Goal: Information Seeking & Learning: Learn about a topic

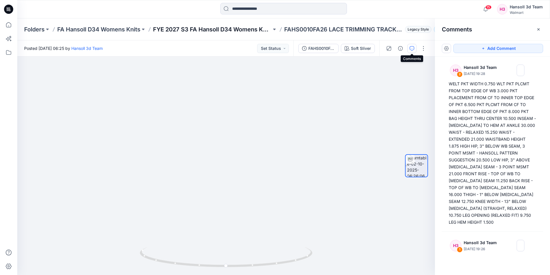
click at [197, 26] on p "FYE 2027 S3 FA Hansoll D34 Womens Knits" at bounding box center [212, 29] width 119 height 8
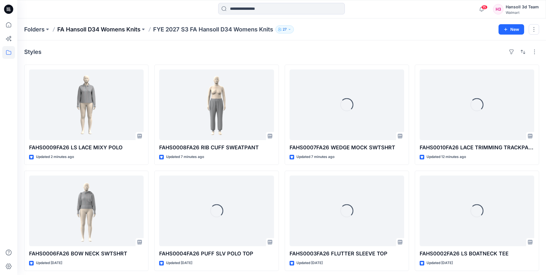
click at [69, 29] on p "FA Hansoll D34 Womens Knits" at bounding box center [98, 29] width 83 height 8
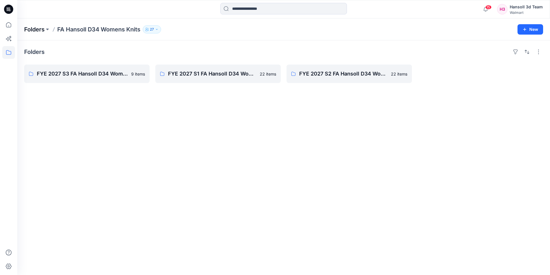
click at [31, 31] on p "Folders" at bounding box center [34, 29] width 20 height 8
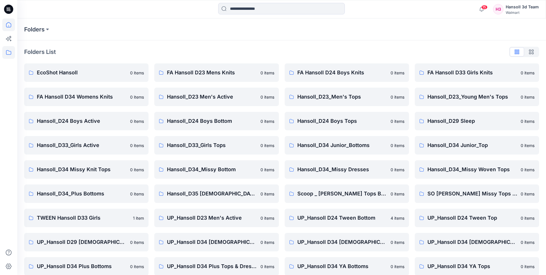
click at [10, 22] on icon at bounding box center [8, 24] width 13 height 13
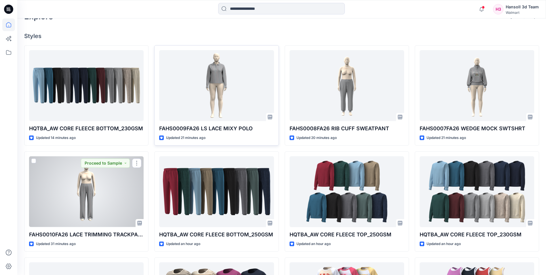
scroll to position [132, 0]
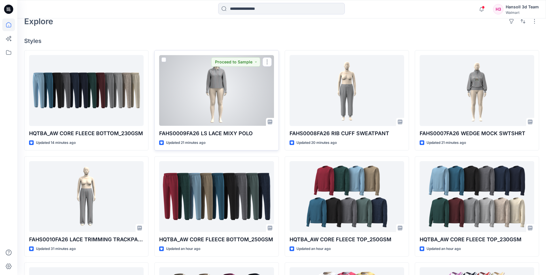
click at [207, 99] on div at bounding box center [216, 90] width 115 height 71
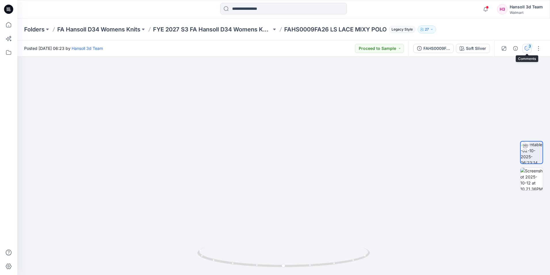
click at [527, 48] on icon "button" at bounding box center [527, 48] width 5 height 5
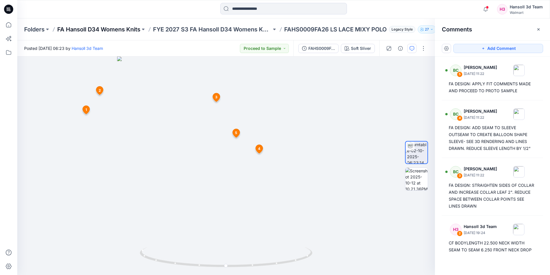
click at [78, 29] on p "FA Hansoll D34 Womens Knits" at bounding box center [98, 29] width 83 height 8
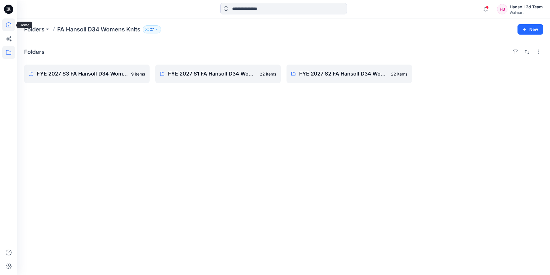
click at [9, 21] on icon at bounding box center [8, 24] width 13 height 13
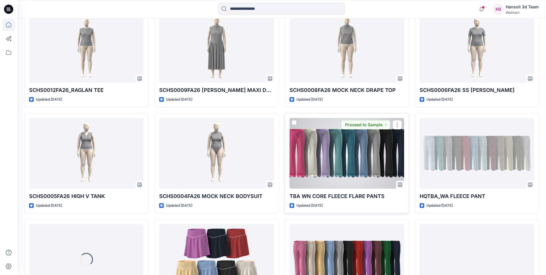
scroll to position [767, 0]
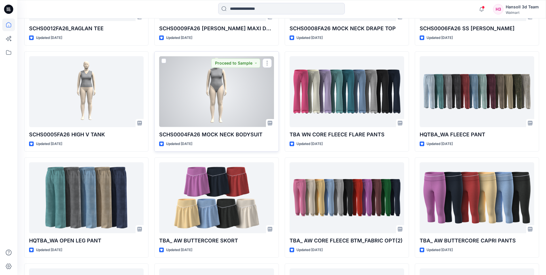
click at [192, 98] on div at bounding box center [216, 91] width 115 height 71
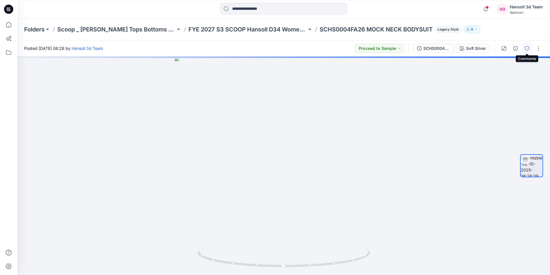
click at [525, 50] on icon "button" at bounding box center [527, 48] width 5 height 5
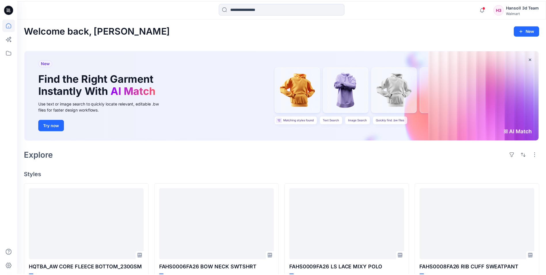
scroll to position [767, 0]
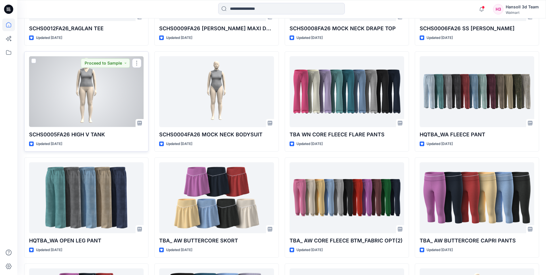
click at [76, 98] on div at bounding box center [86, 91] width 115 height 71
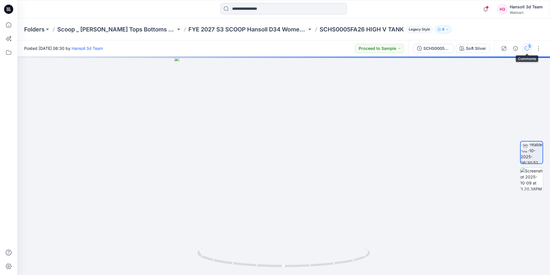
click at [528, 51] on button "5" at bounding box center [527, 48] width 9 height 9
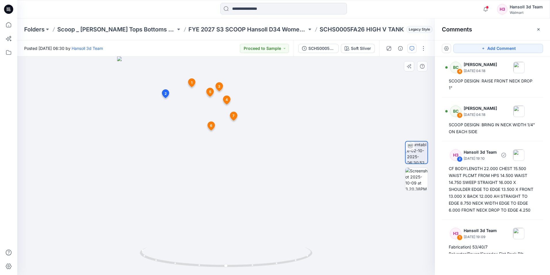
scroll to position [144, 0]
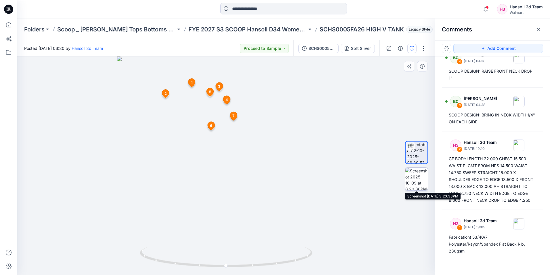
click at [414, 181] on img at bounding box center [417, 179] width 22 height 22
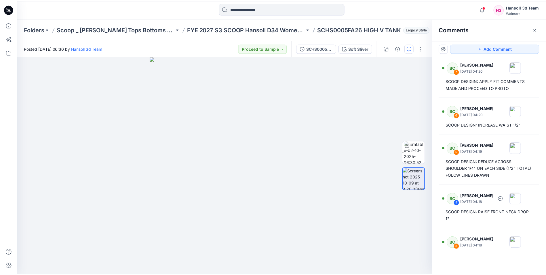
scroll to position [0, 0]
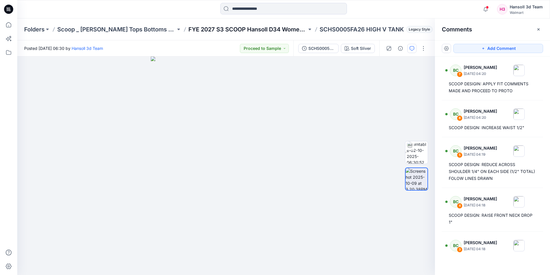
click at [255, 30] on p "FYE 2027 S3 SCOOP Hansoll D34 Womens Knits" at bounding box center [248, 29] width 119 height 8
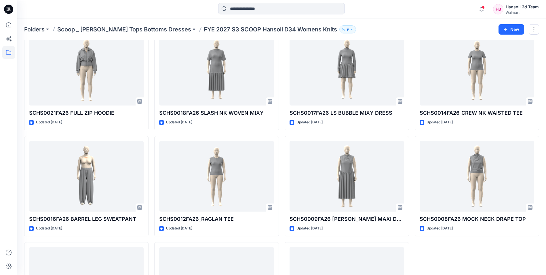
scroll to position [22, 0]
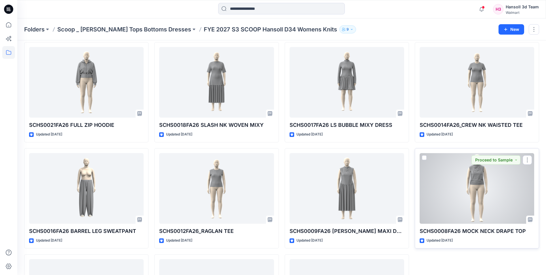
click at [481, 191] on div at bounding box center [477, 188] width 115 height 71
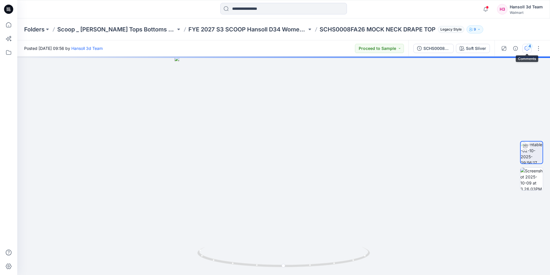
click at [526, 51] on button "4" at bounding box center [527, 48] width 9 height 9
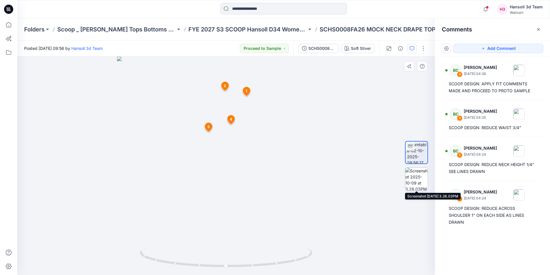
click at [414, 178] on img at bounding box center [417, 179] width 22 height 22
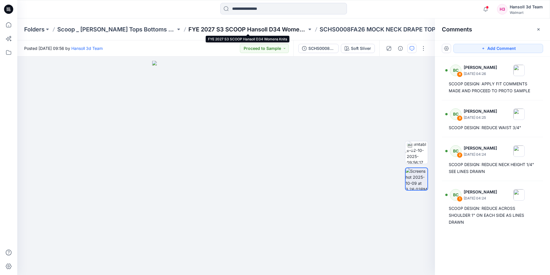
click at [248, 28] on p "FYE 2027 S3 SCOOP Hansoll D34 Womens Knits" at bounding box center [248, 29] width 119 height 8
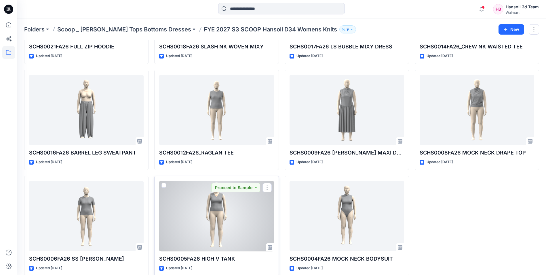
scroll to position [109, 0]
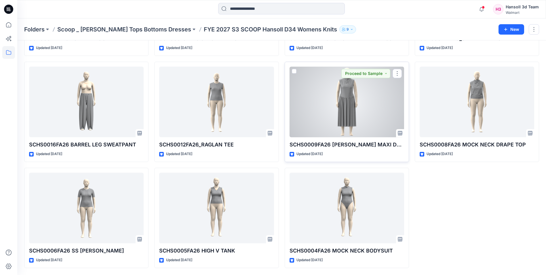
click at [320, 111] on div at bounding box center [347, 102] width 115 height 71
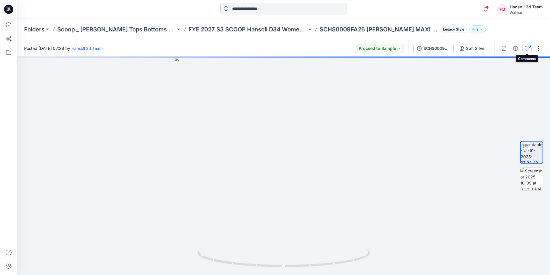
click at [526, 49] on icon "button" at bounding box center [527, 48] width 5 height 5
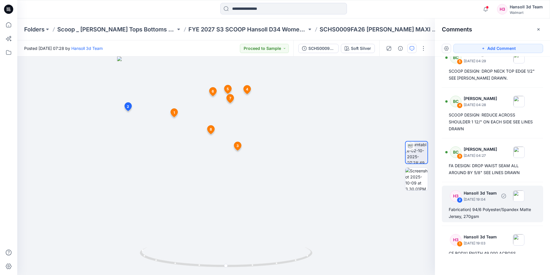
scroll to position [164, 0]
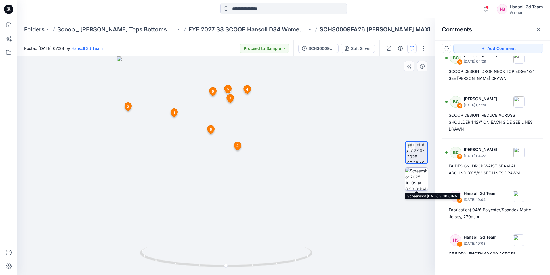
click at [419, 180] on img at bounding box center [417, 179] width 22 height 22
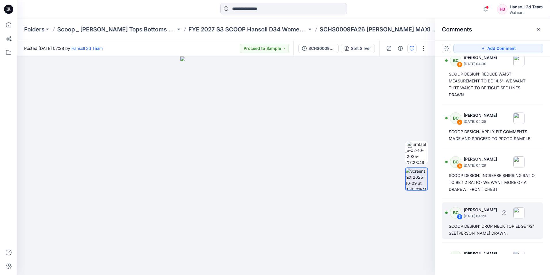
scroll to position [0, 0]
